Goal: Task Accomplishment & Management: Manage account settings

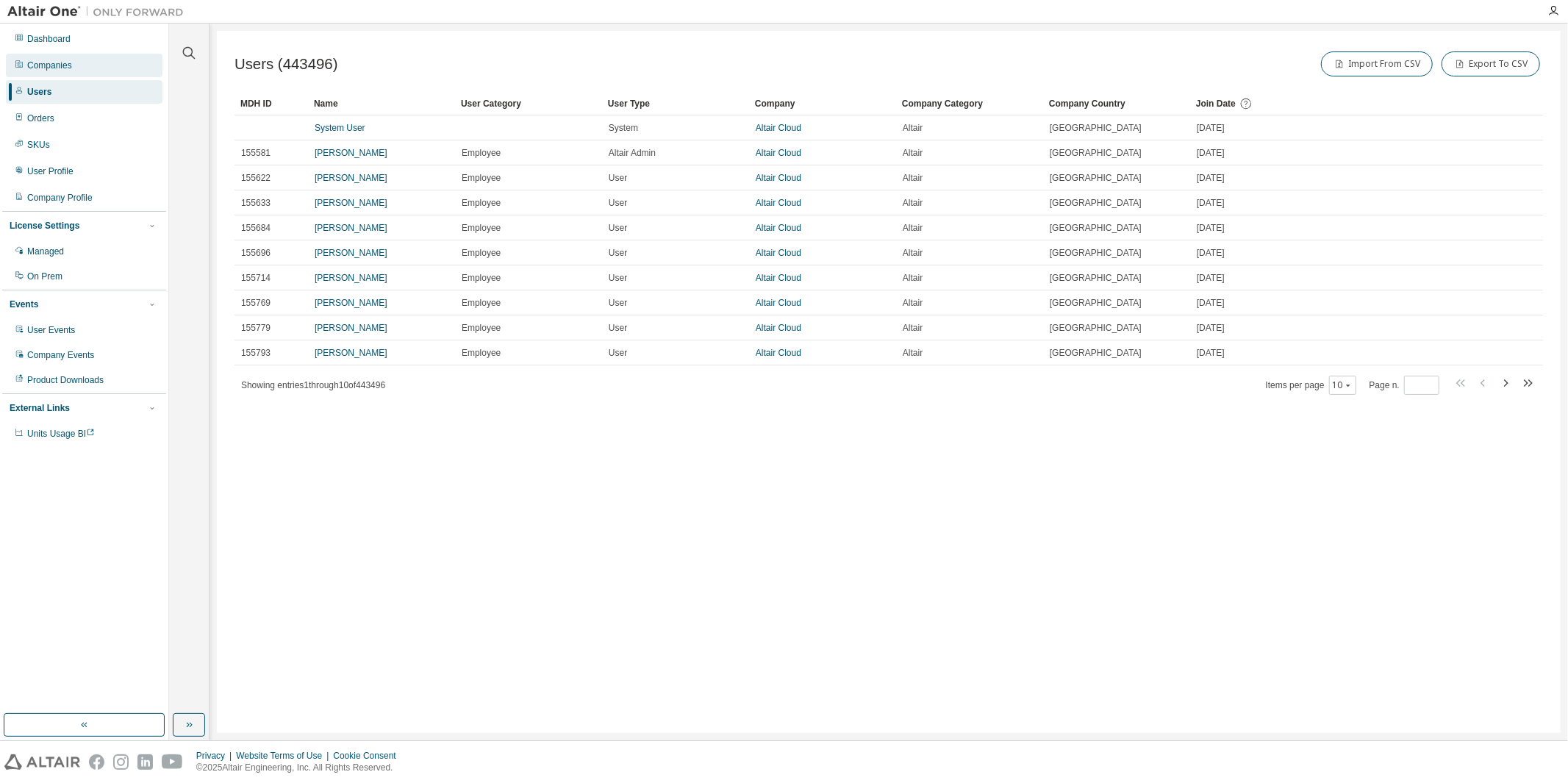
click at [64, 63] on div "Companies" at bounding box center [50, 65] width 45 height 11
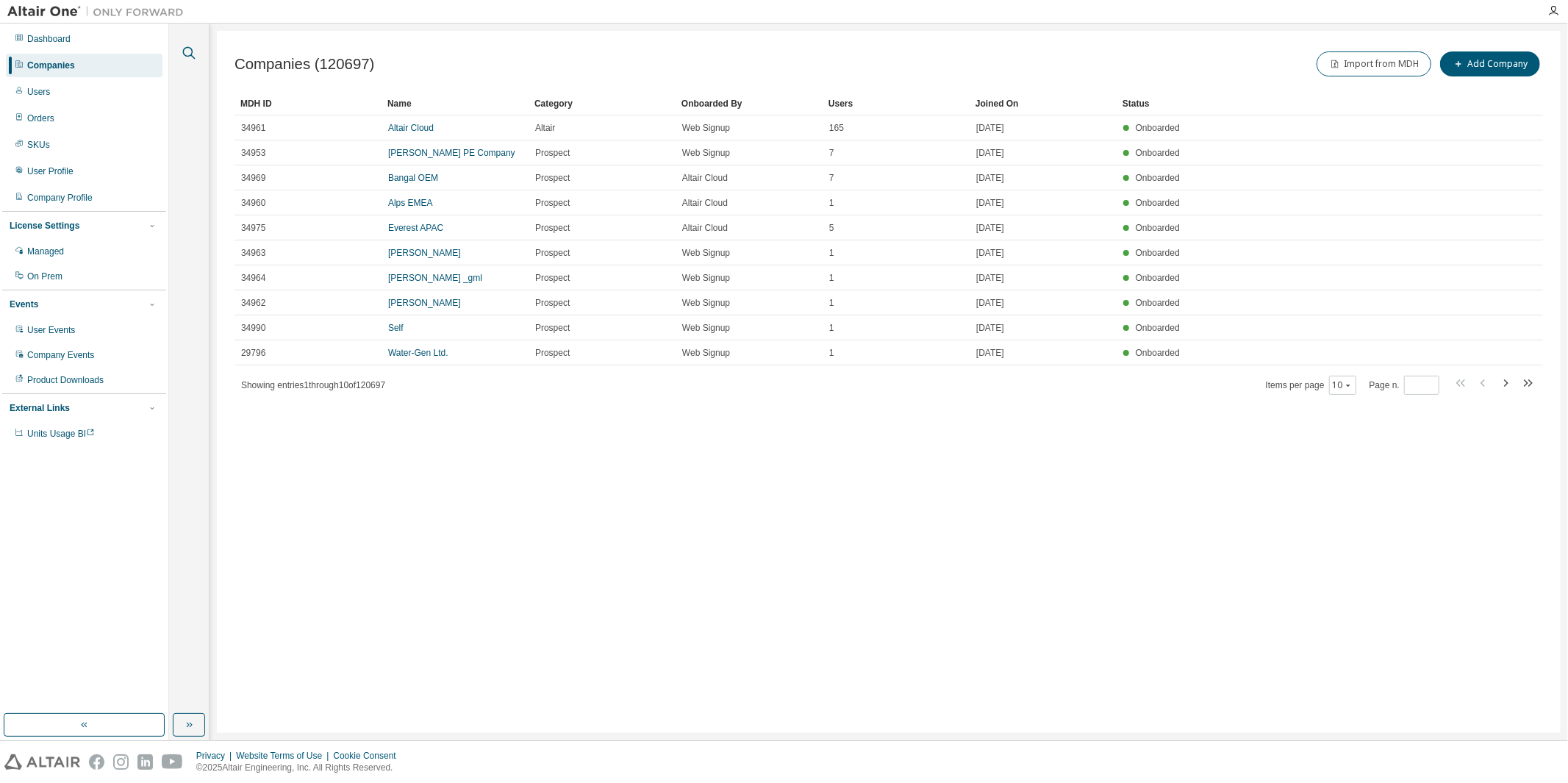
click at [187, 51] on icon "button" at bounding box center [189, 53] width 18 height 18
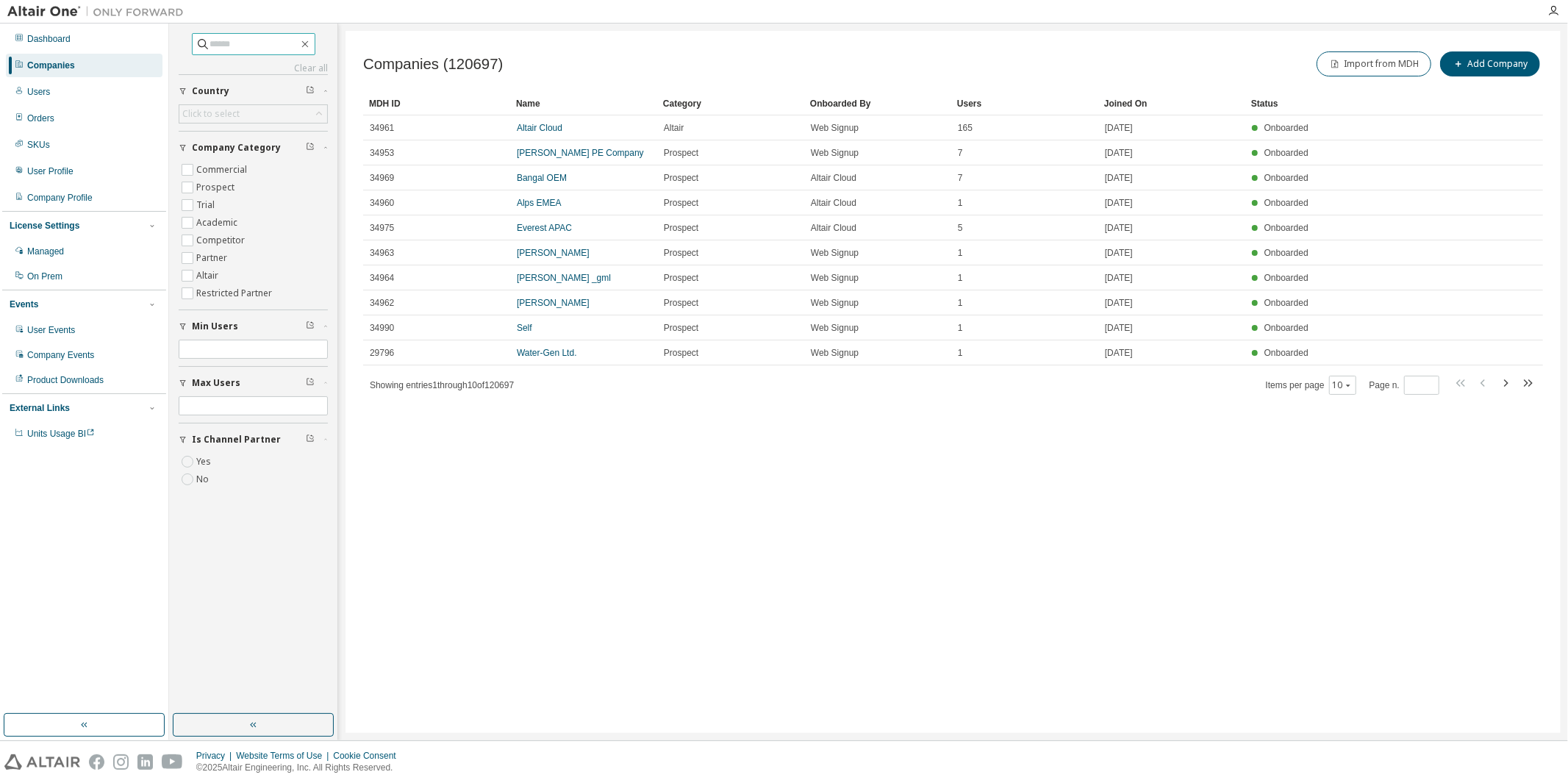
click at [210, 47] on input "text" at bounding box center [254, 44] width 88 height 15
type input "**********"
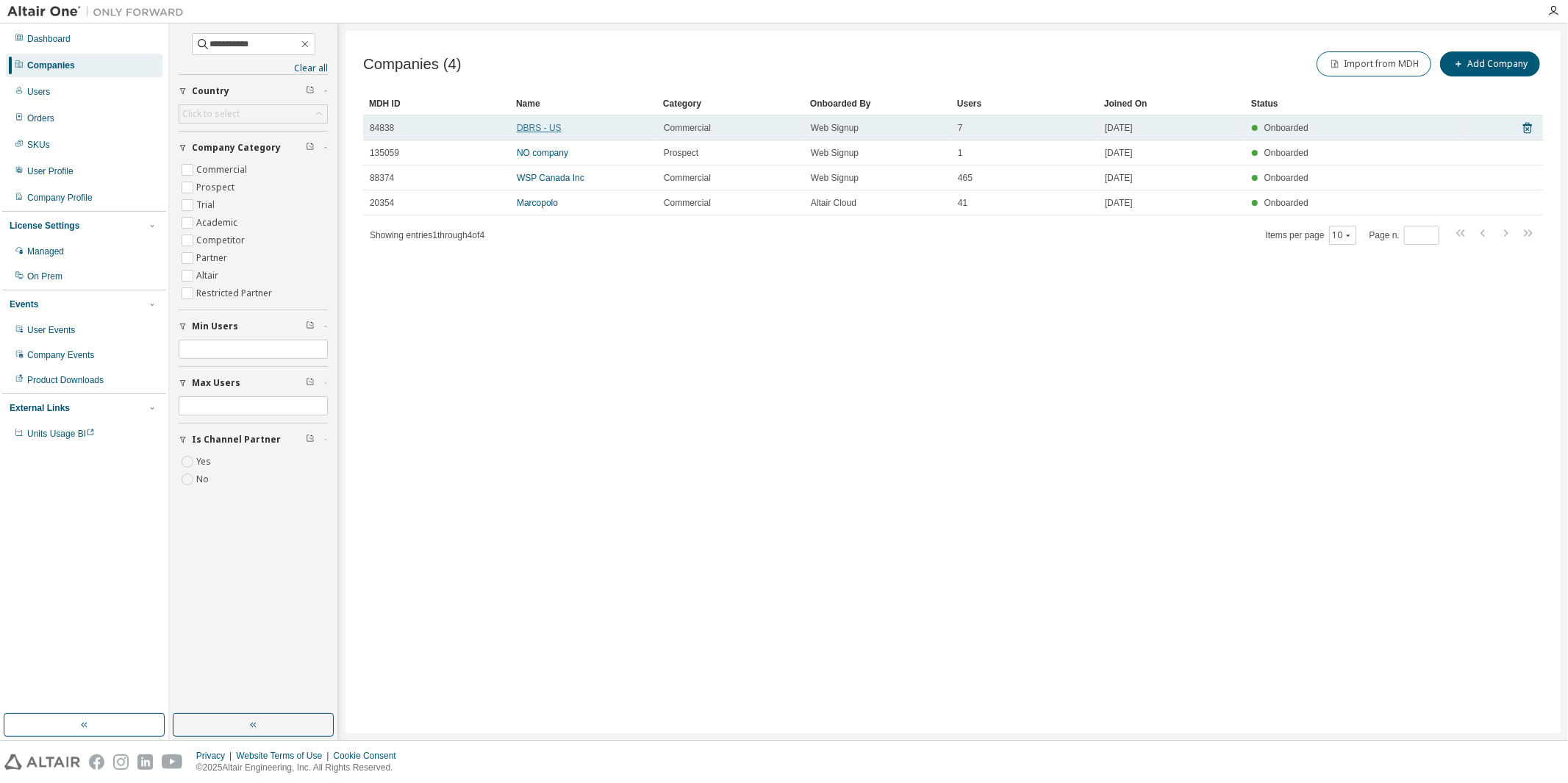
click at [542, 127] on link "DBRS - US" at bounding box center [539, 128] width 45 height 10
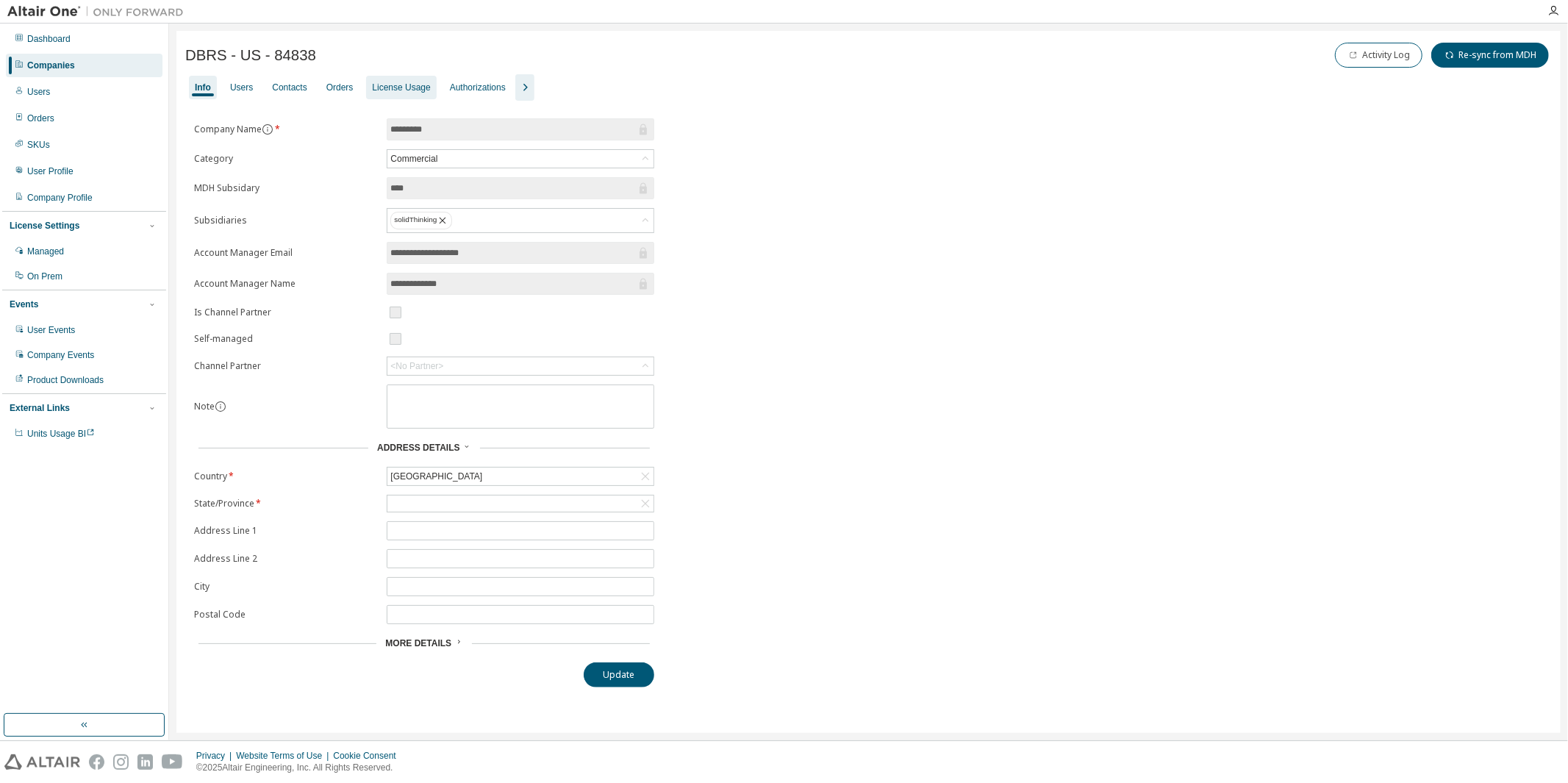
click at [410, 82] on div "License Usage" at bounding box center [401, 87] width 58 height 11
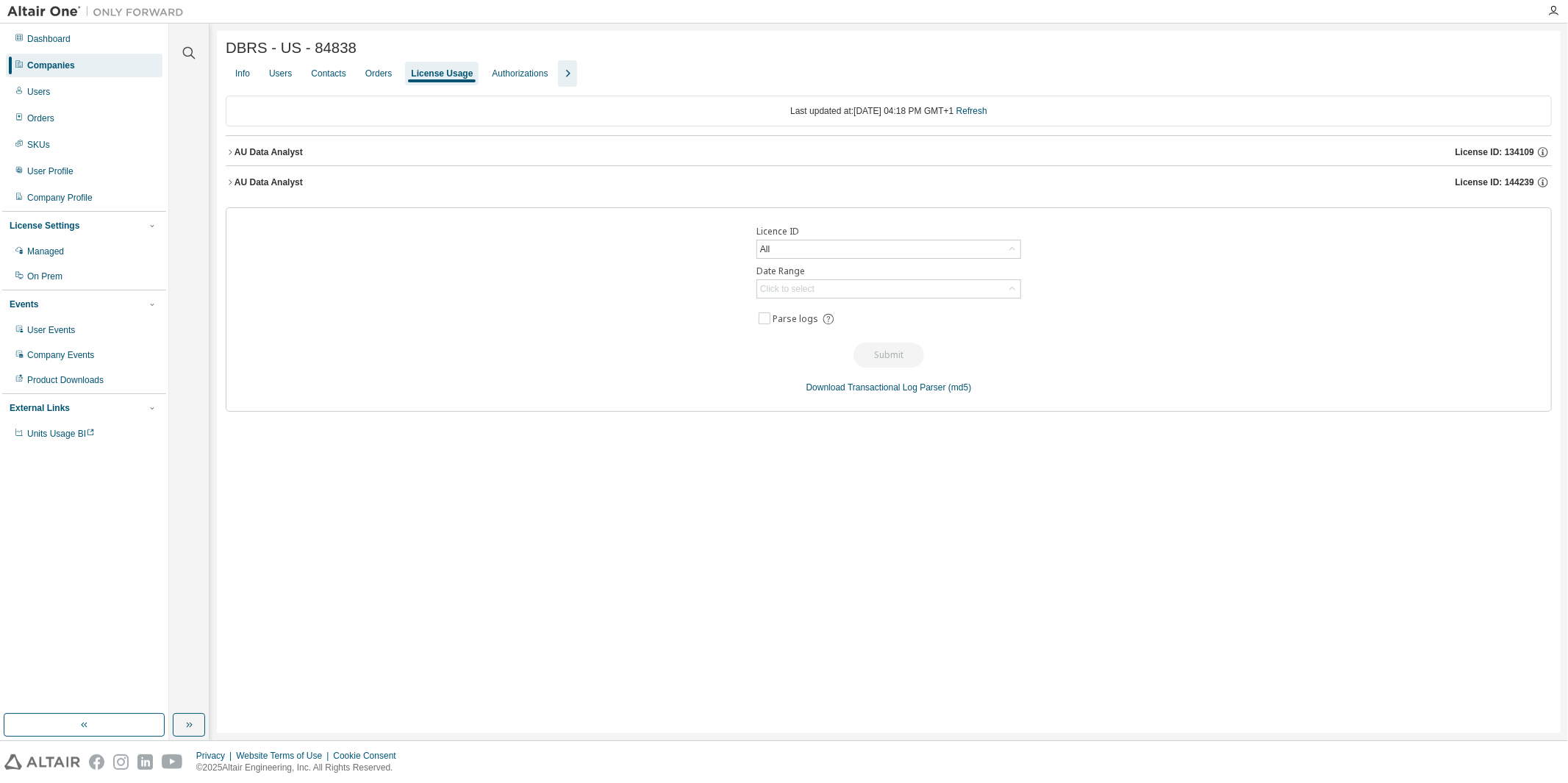
click at [233, 185] on icon "button" at bounding box center [230, 183] width 9 height 9
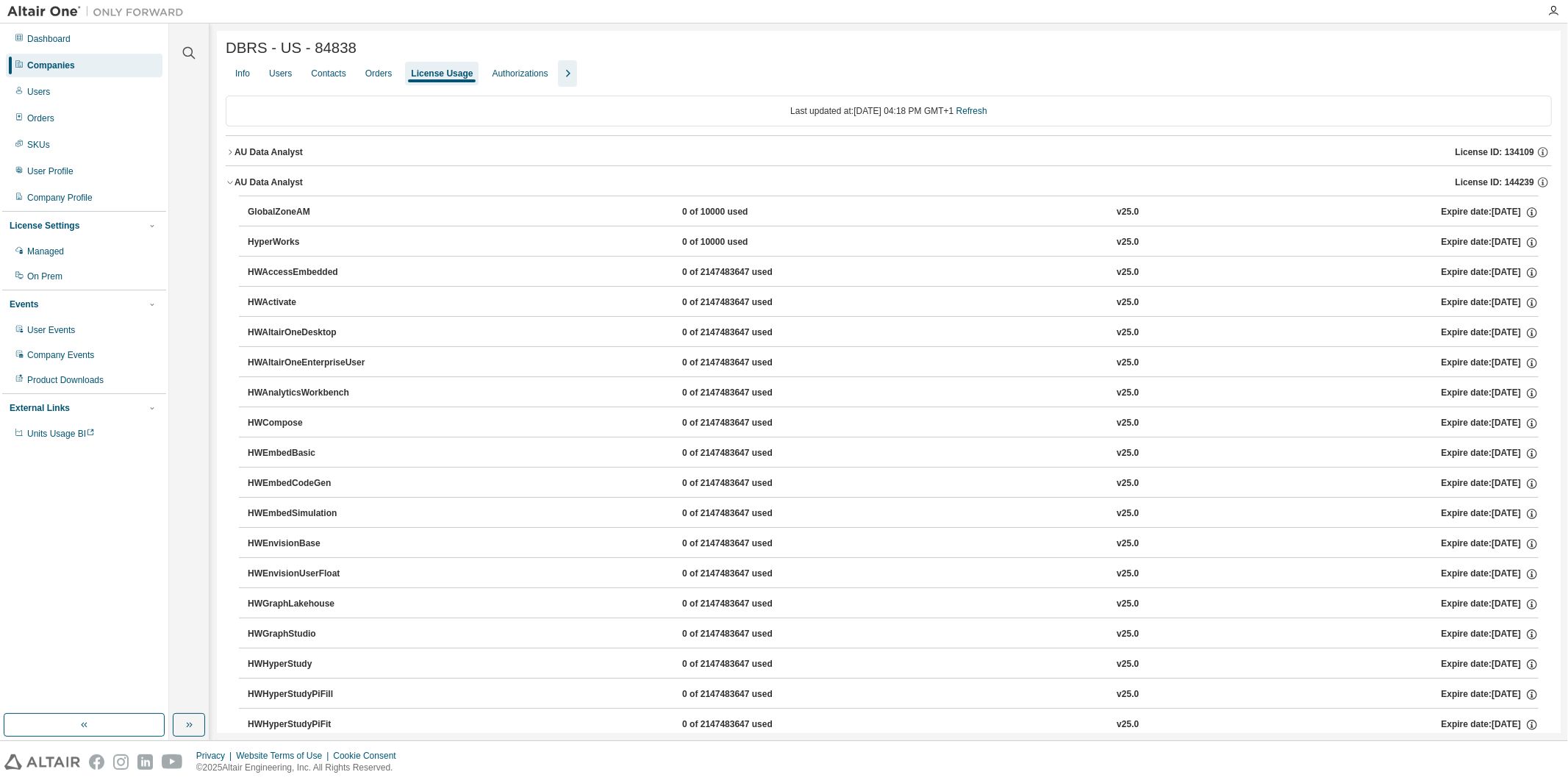
click at [233, 156] on icon "button" at bounding box center [230, 152] width 9 height 9
click at [233, 156] on icon "button" at bounding box center [230, 152] width 9 height 9
click at [226, 184] on icon "button" at bounding box center [230, 183] width 9 height 9
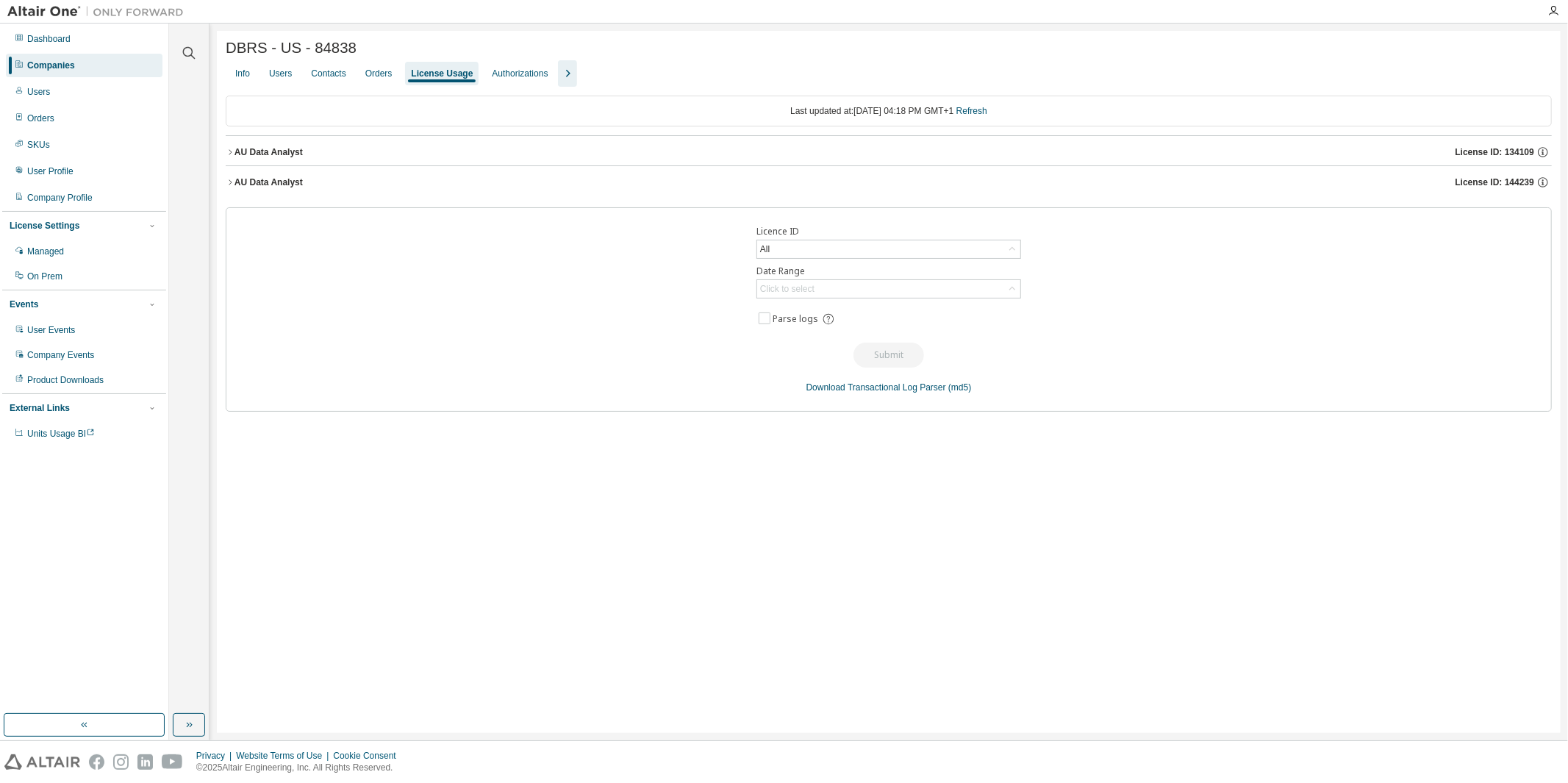
click at [577, 78] on icon "button" at bounding box center [568, 73] width 18 height 18
